Goal: Task Accomplishment & Management: Use online tool/utility

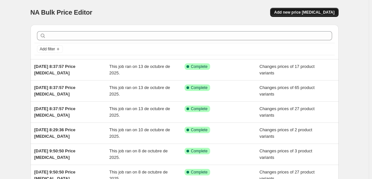
click at [321, 8] on button "Add new price [MEDICAL_DATA]" at bounding box center [304, 12] width 68 height 9
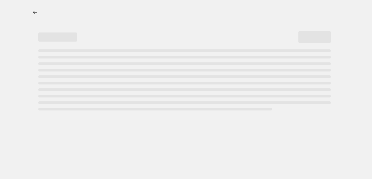
select select "percentage"
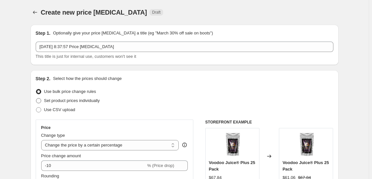
click at [52, 103] on span "Set product prices individually" at bounding box center [72, 100] width 56 height 6
click at [36, 98] on input "Set product prices individually" at bounding box center [36, 98] width 0 height 0
radio input "true"
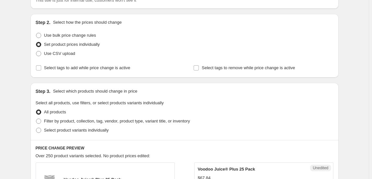
scroll to position [88, 0]
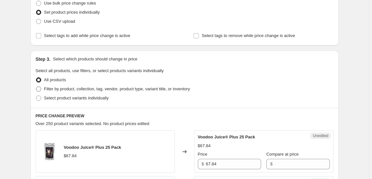
click at [70, 91] on span "Filter by product, collection, tag, vendor, product type, variant title, or inv…" at bounding box center [117, 88] width 146 height 5
click at [36, 87] on input "Filter by product, collection, tag, vendor, product type, variant title, or inv…" at bounding box center [36, 86] width 0 height 0
radio input "true"
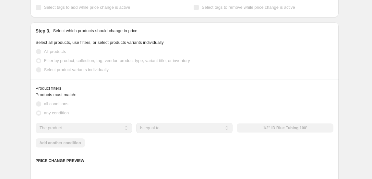
scroll to position [147, 0]
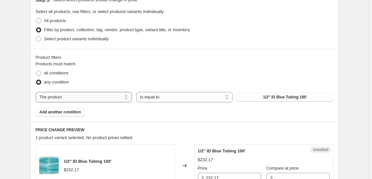
click at [125, 95] on select "The product The product's collection The product's tag The product's vendor The…" at bounding box center [84, 97] width 96 height 10
select select "collection"
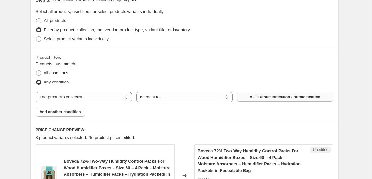
click at [287, 97] on span "AC / Dehumidification / Humidification" at bounding box center [285, 96] width 71 height 5
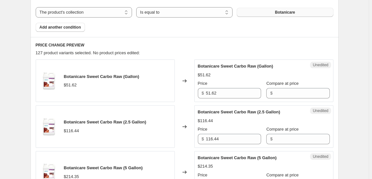
scroll to position [236, 0]
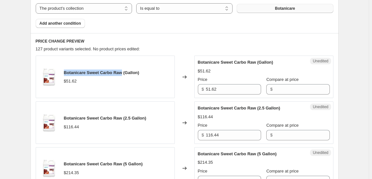
drag, startPoint x: 65, startPoint y: 70, endPoint x: 125, endPoint y: 72, distance: 60.0
click at [125, 72] on span "Botanicare Sweet Carbo Raw (Gallon)" at bounding box center [102, 72] width 76 height 5
copy span "Botanicare Sweet Carbo Raw"
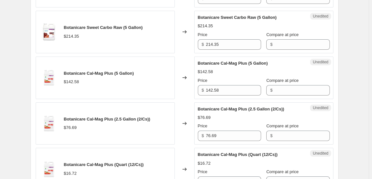
scroll to position [383, 0]
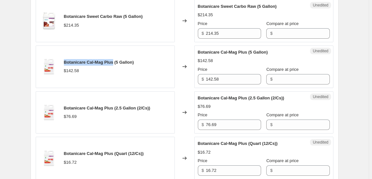
drag, startPoint x: 66, startPoint y: 60, endPoint x: 115, endPoint y: 58, distance: 49.0
click at [115, 59] on div "Botanicare Cal-Mag Plus (5 Gallon)" at bounding box center [99, 62] width 70 height 6
copy span "Botanicare Cal-Mag Plus"
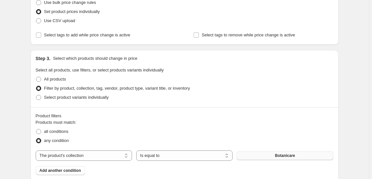
scroll to position [147, 0]
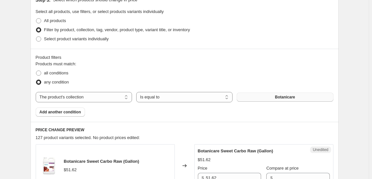
click at [293, 98] on span "Botanicare" at bounding box center [285, 96] width 20 height 5
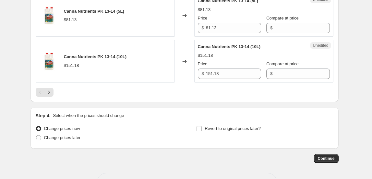
scroll to position [1080, 0]
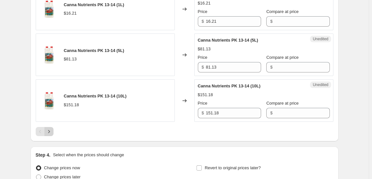
click at [49, 128] on icon "Next" at bounding box center [49, 131] width 6 height 6
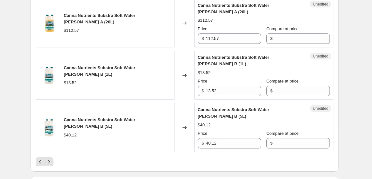
scroll to position [1109, 0]
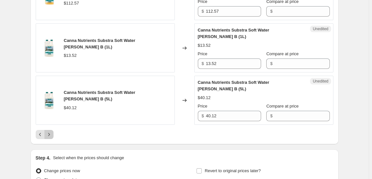
click at [50, 133] on icon "Next" at bounding box center [49, 134] width 2 height 3
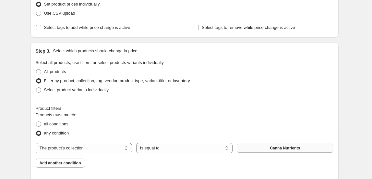
scroll to position [136, 0]
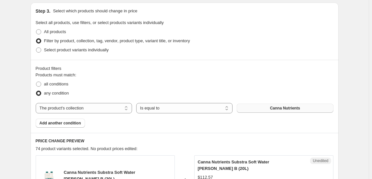
click at [257, 105] on button "Canna Nutrients" at bounding box center [285, 107] width 96 height 9
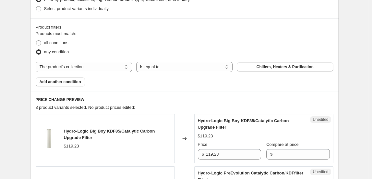
scroll to position [225, 0]
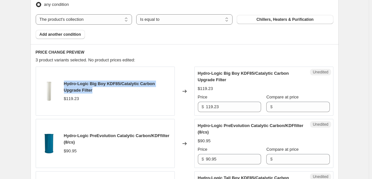
drag, startPoint x: 66, startPoint y: 83, endPoint x: 99, endPoint y: 88, distance: 34.1
click at [99, 88] on div "Hydro-Logic Big Boy KDF85/Catalytic Carbon Upgrade Filter" at bounding box center [117, 86] width 107 height 13
copy span "Hydro-Logic Big Boy KDF85/Catalytic Carbon Upgrade Filter"
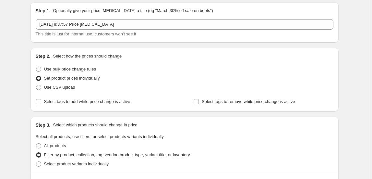
scroll to position [0, 0]
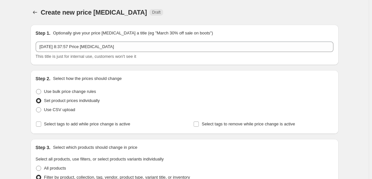
click at [35, 14] on icon "Price change jobs" at bounding box center [35, 12] width 4 height 3
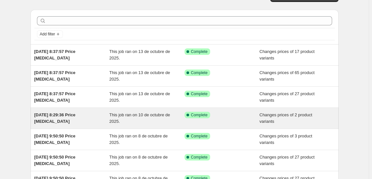
scroll to position [29, 0]
